Goal: Navigation & Orientation: Find specific page/section

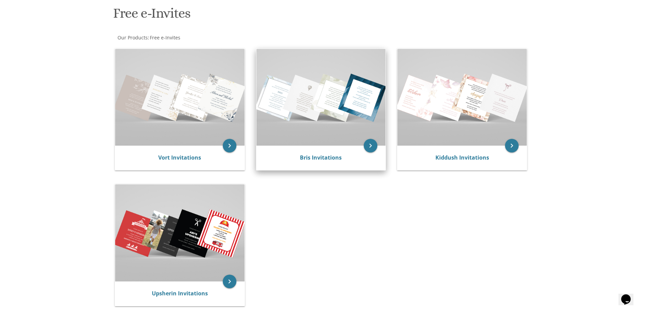
click at [320, 118] on img at bounding box center [320, 97] width 129 height 97
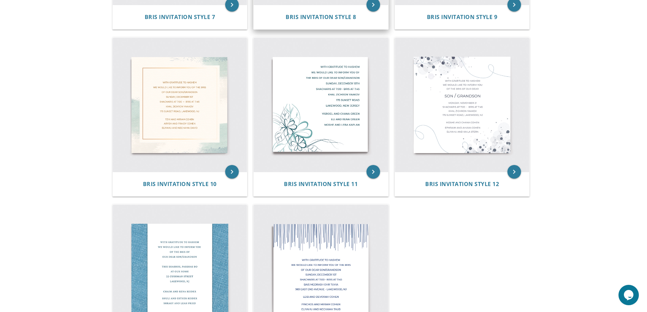
scroll to position [543, 0]
